Goal: Navigation & Orientation: Go to known website

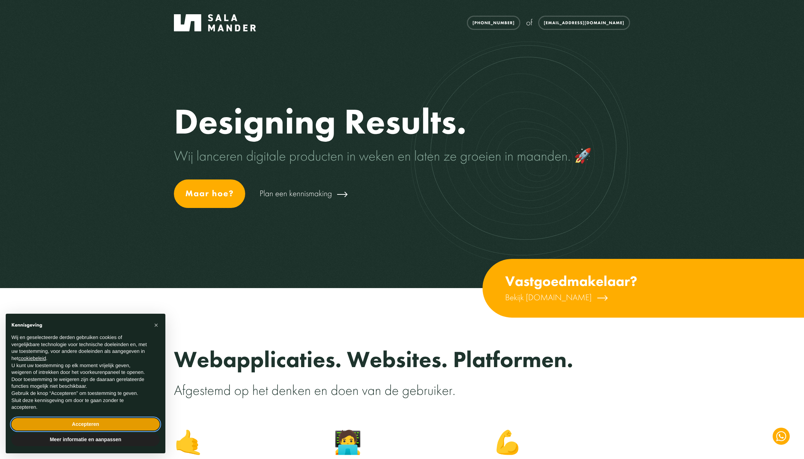
click at [124, 425] on button "Accepteren" at bounding box center [85, 424] width 148 height 13
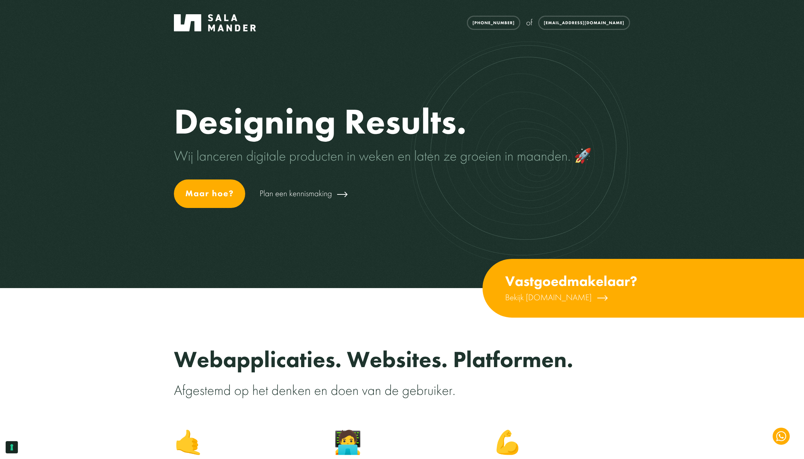
click at [226, 23] on img at bounding box center [215, 22] width 82 height 17
click at [303, 190] on link "Plan een kennismaking" at bounding box center [303, 193] width 89 height 19
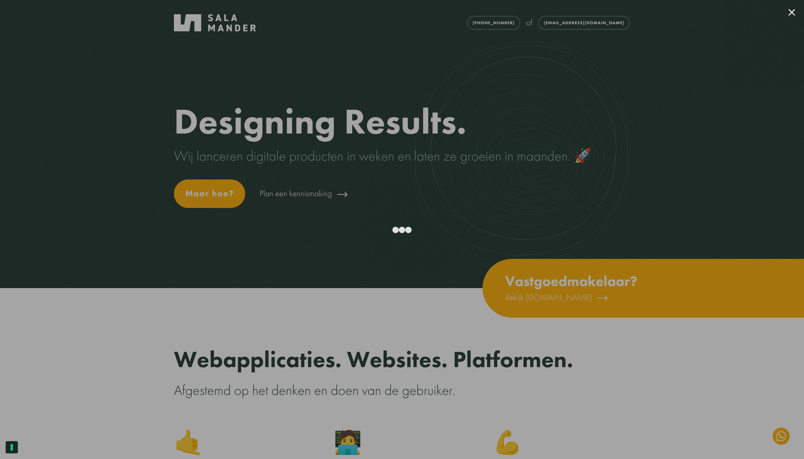
click at [622, 87] on div at bounding box center [402, 229] width 804 height 459
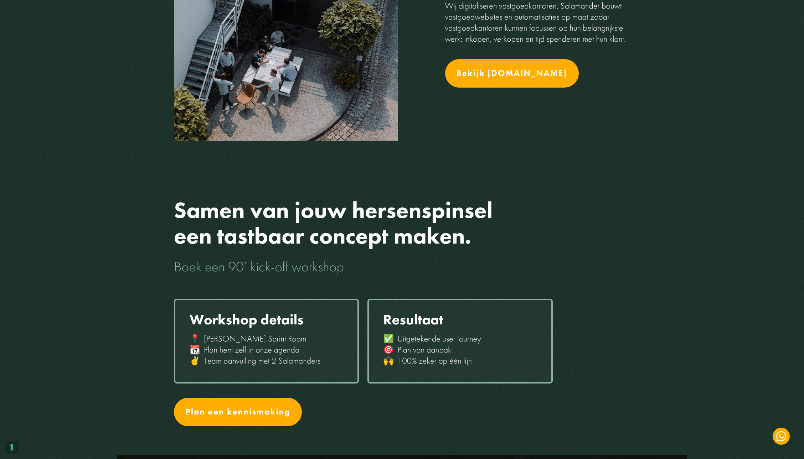
scroll to position [900, 0]
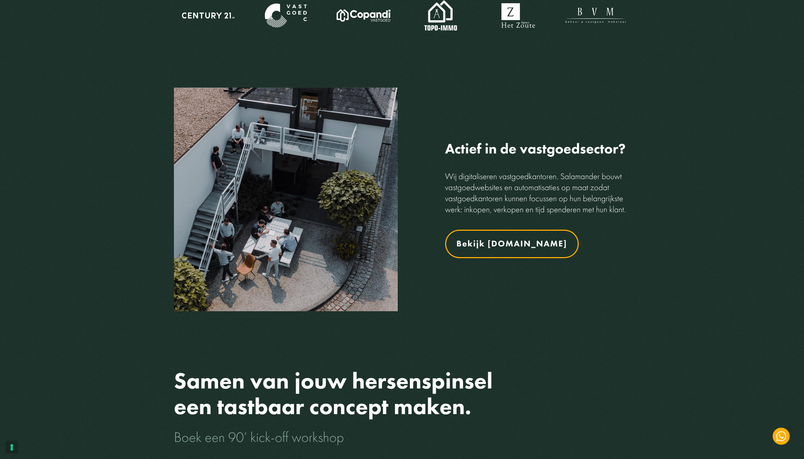
click at [543, 245] on link "Bekijk [DOMAIN_NAME]" at bounding box center [512, 244] width 134 height 28
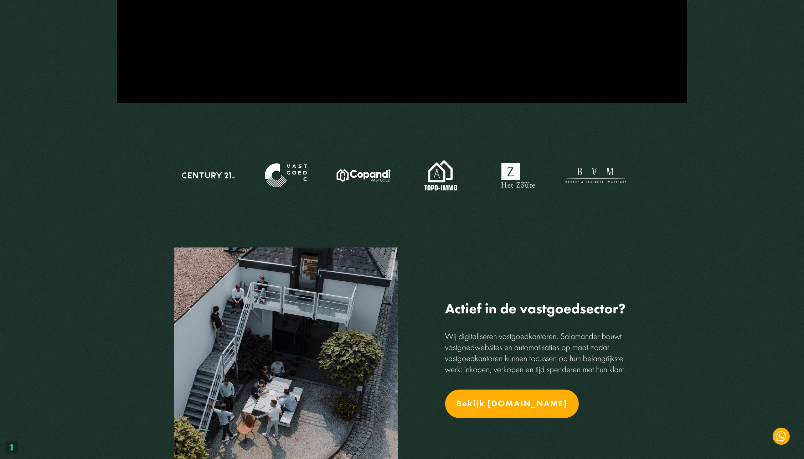
scroll to position [901, 0]
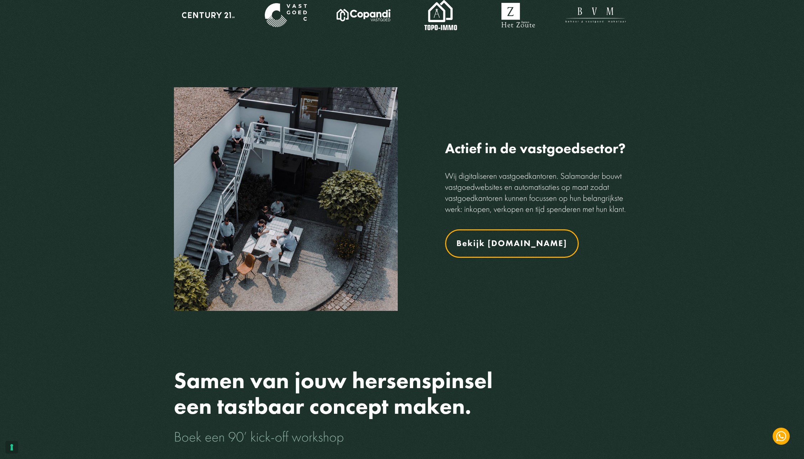
click at [506, 246] on link "Bekijk [DOMAIN_NAME]" at bounding box center [512, 243] width 134 height 28
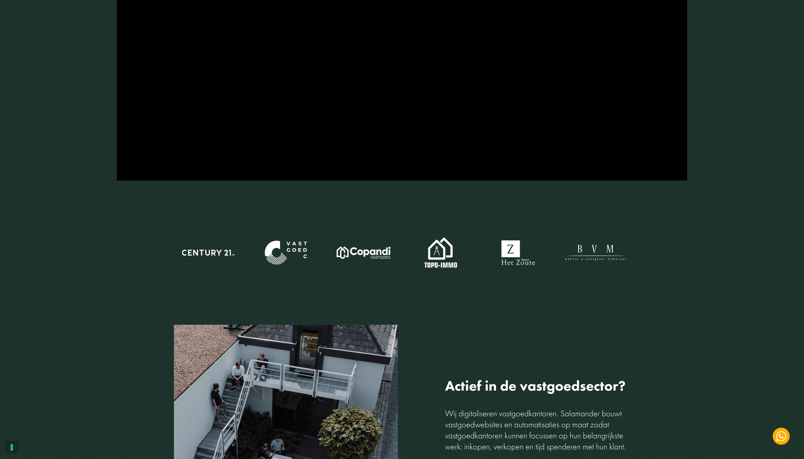
scroll to position [883, 0]
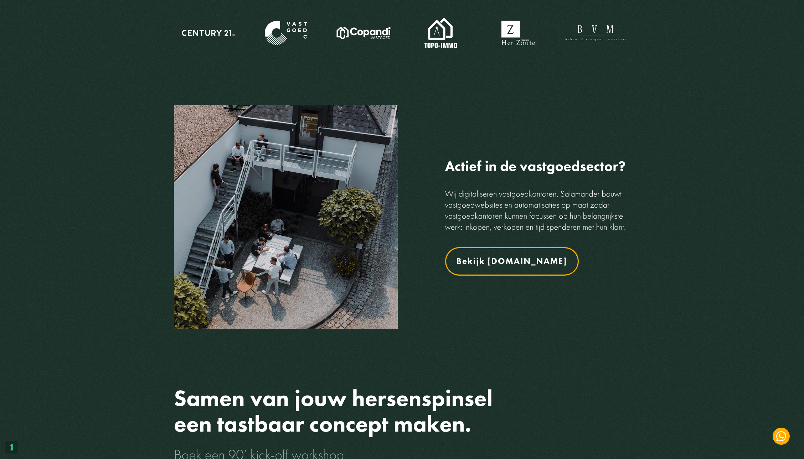
click at [526, 262] on link "Bekijk [DOMAIN_NAME]" at bounding box center [512, 261] width 134 height 28
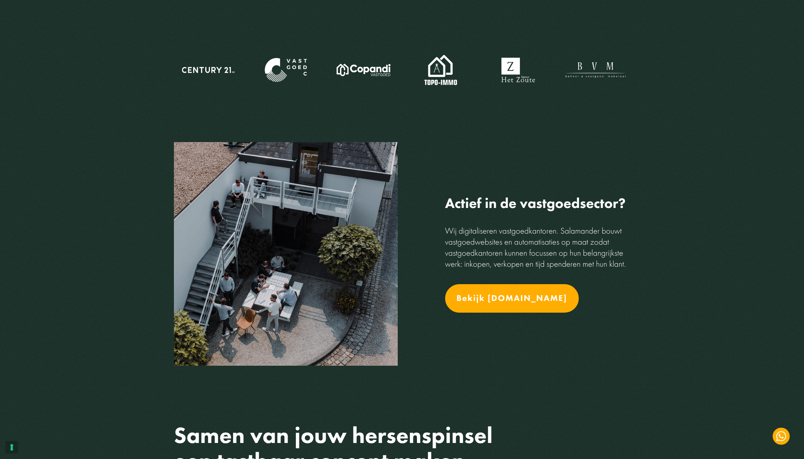
scroll to position [1102, 0]
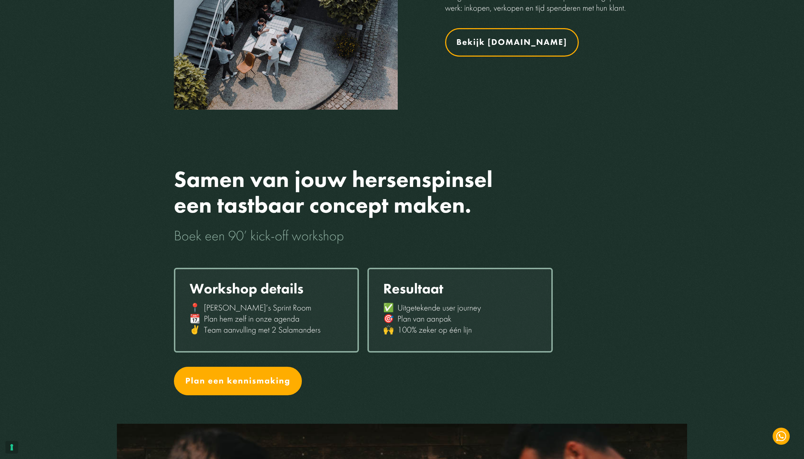
click at [513, 36] on link "Bekijk [DOMAIN_NAME]" at bounding box center [512, 42] width 134 height 28
